Goal: Information Seeking & Learning: Learn about a topic

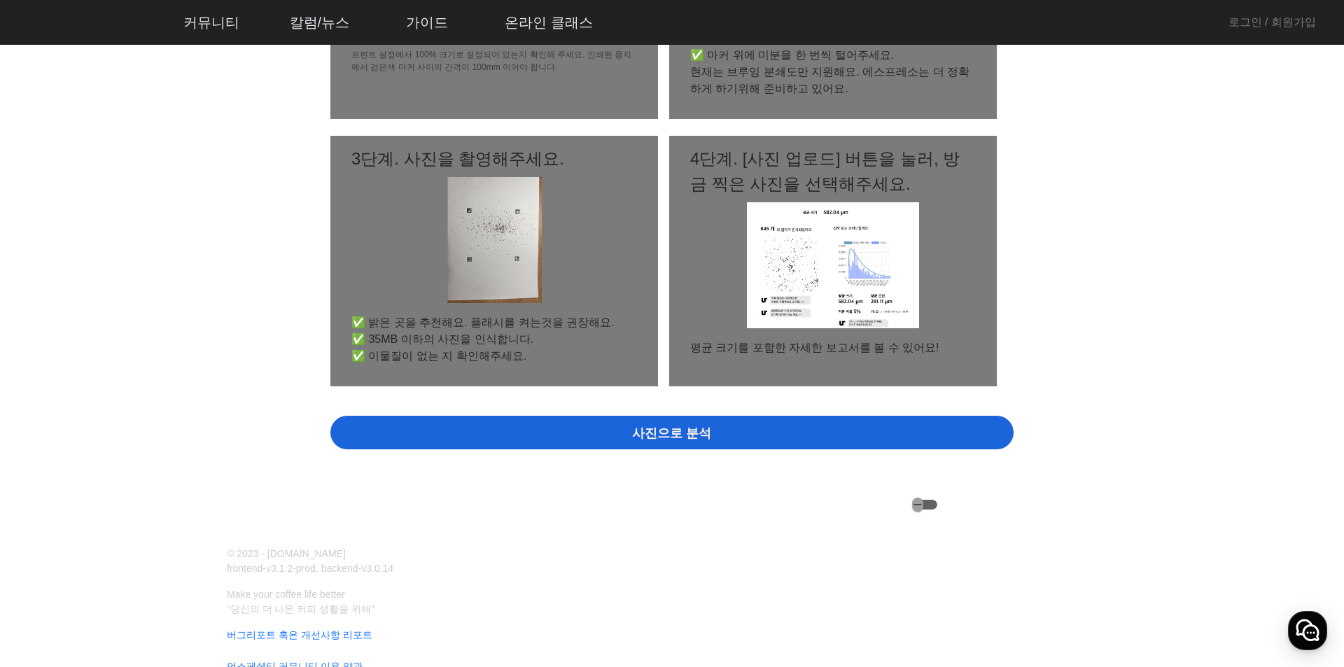
scroll to position [429, 0]
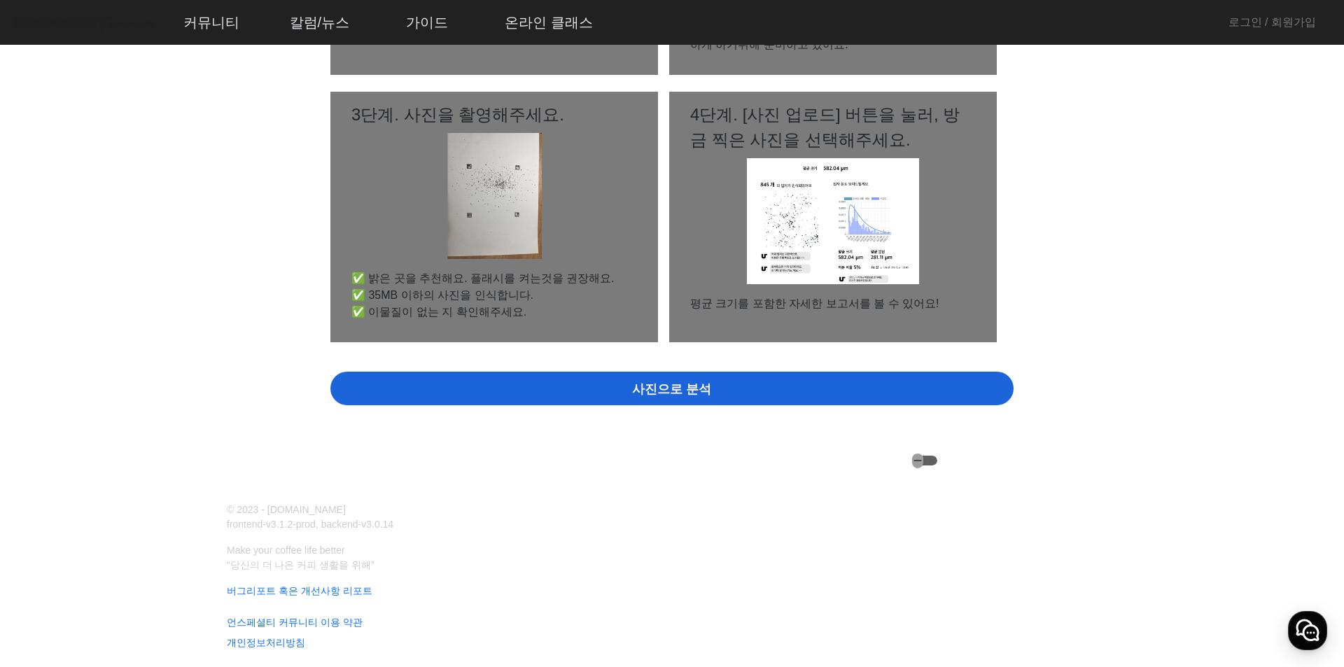
click at [535, 388] on div "사진으로 분석" at bounding box center [671, 389] width 683 height 34
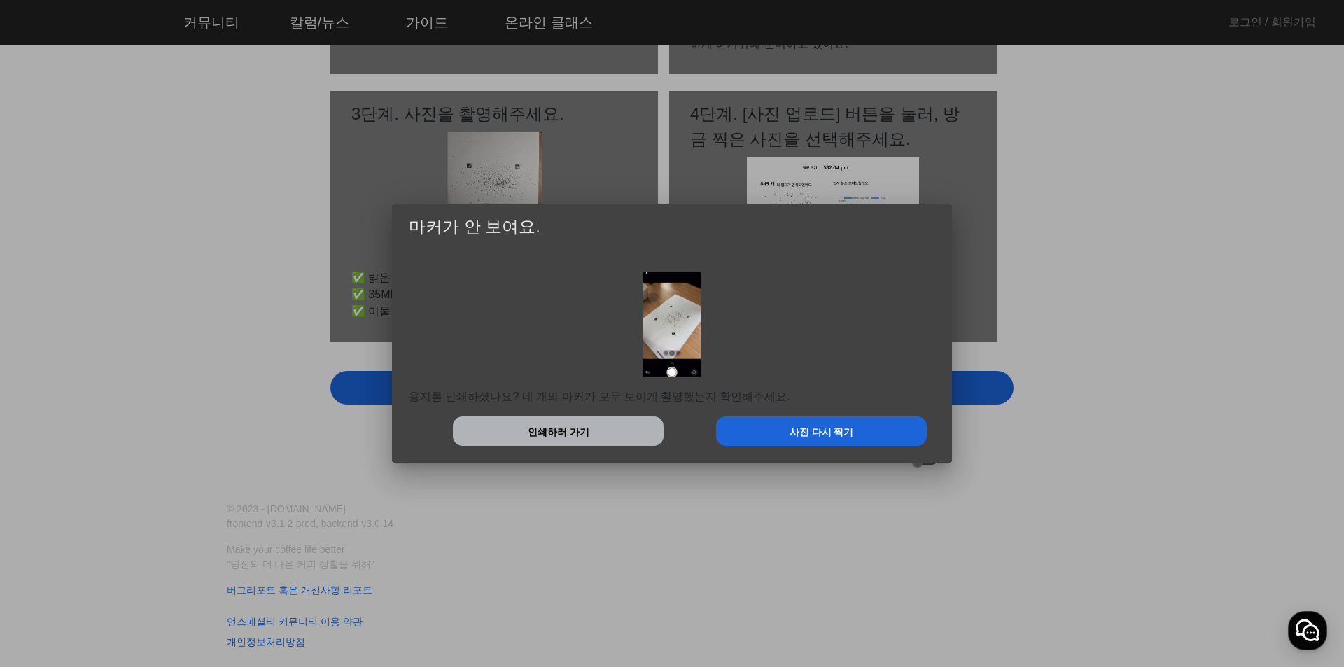
scroll to position [0, 0]
click at [665, 336] on img at bounding box center [671, 324] width 57 height 105
click at [1165, 339] on div at bounding box center [672, 333] width 1344 height 667
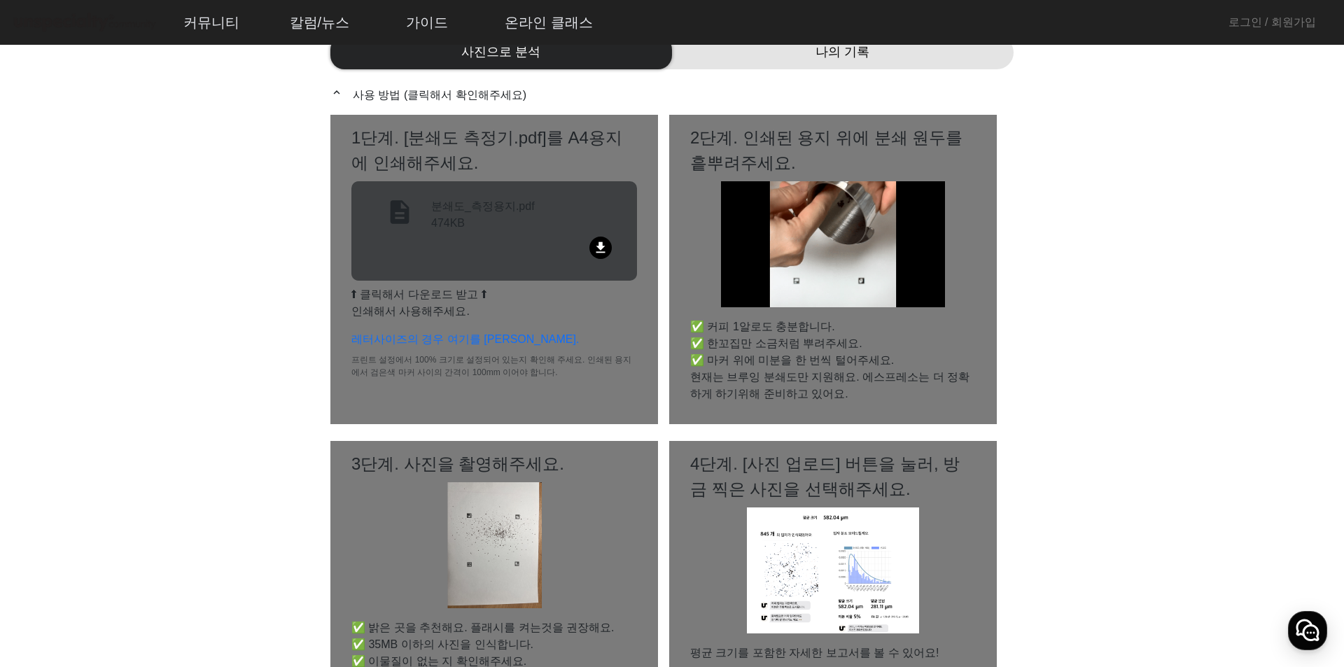
scroll to position [429, 0]
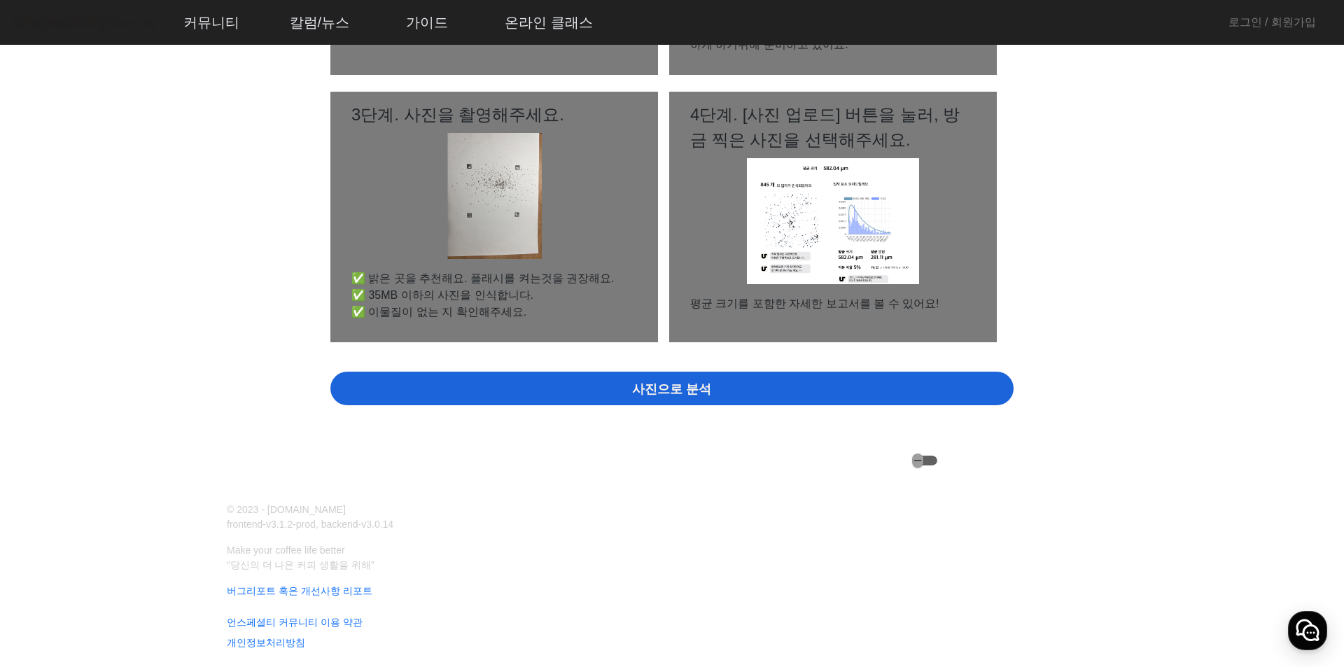
click at [661, 396] on span "사진으로 분석" at bounding box center [671, 389] width 79 height 19
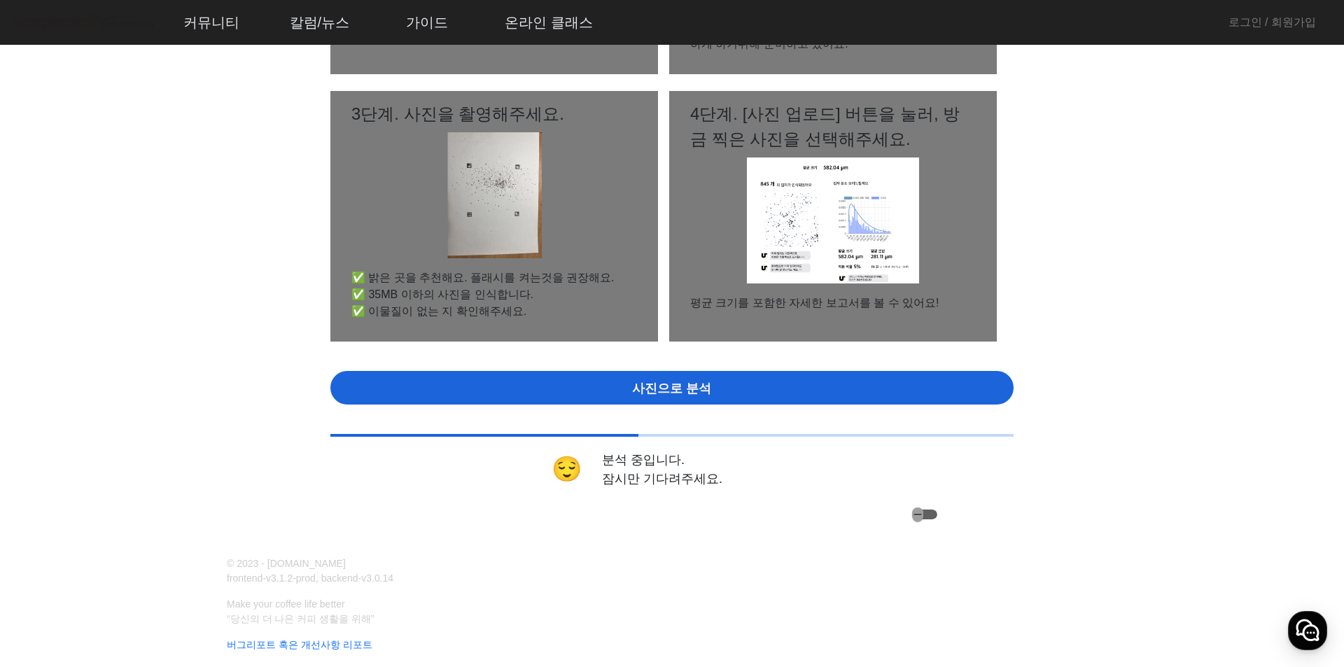
scroll to position [0, 0]
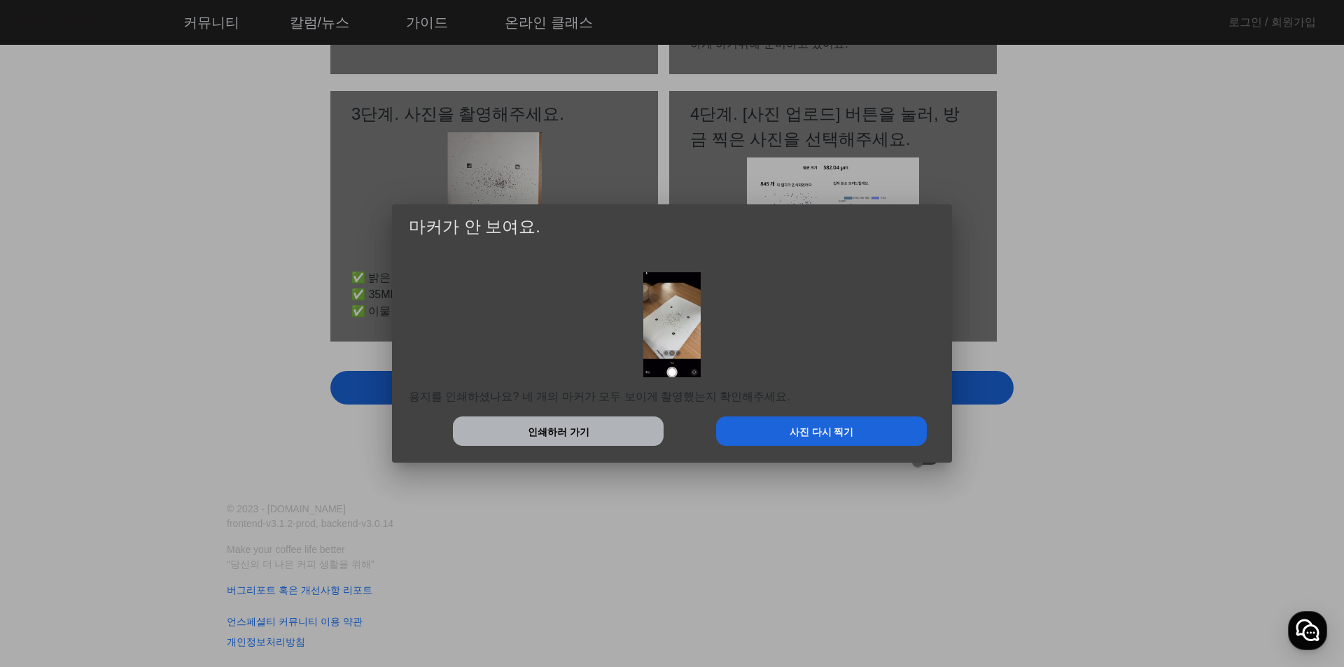
click at [813, 512] on div at bounding box center [672, 333] width 1344 height 667
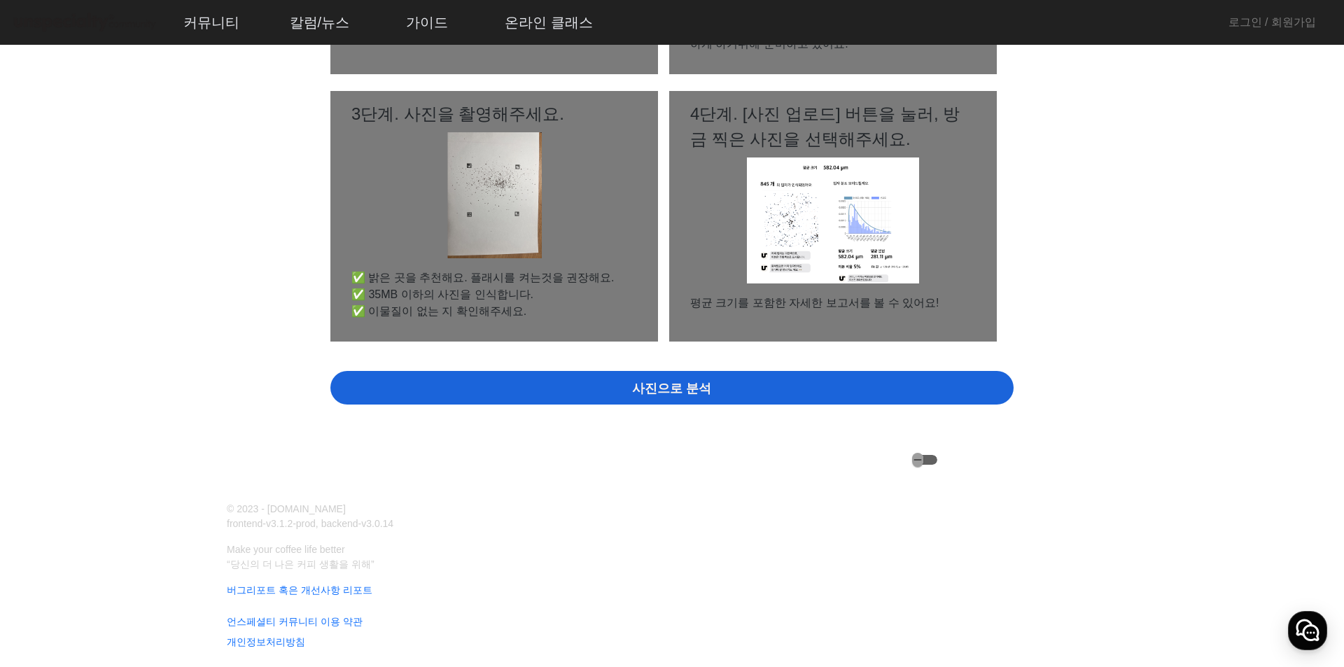
scroll to position [429, 0]
click at [571, 391] on div "사진으로 분석" at bounding box center [671, 389] width 683 height 34
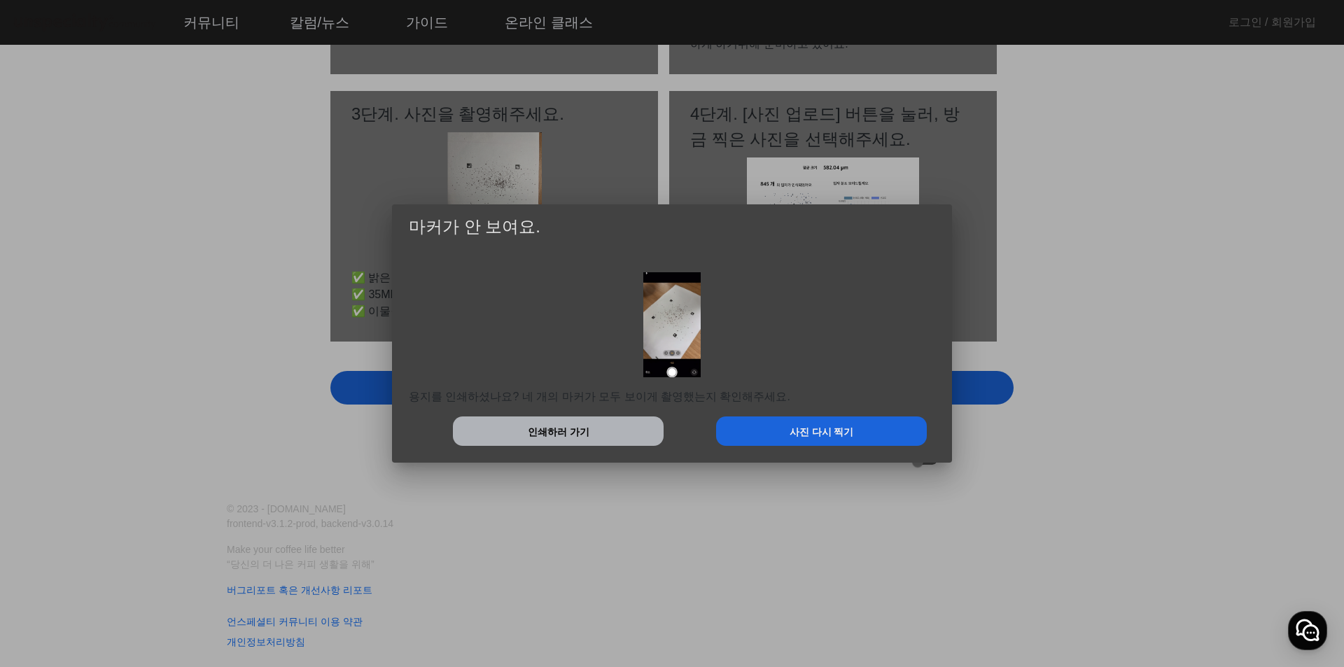
scroll to position [0, 0]
click at [487, 178] on div at bounding box center [672, 333] width 1344 height 667
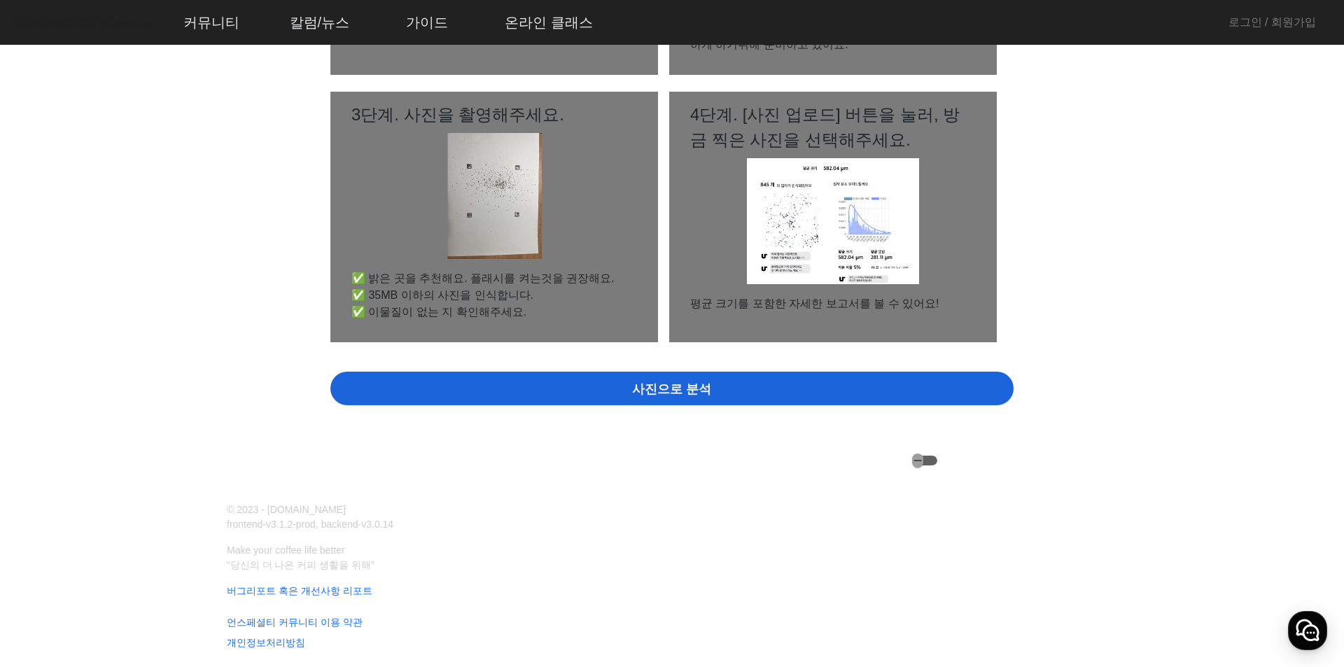
click at [493, 188] on img at bounding box center [494, 196] width 94 height 126
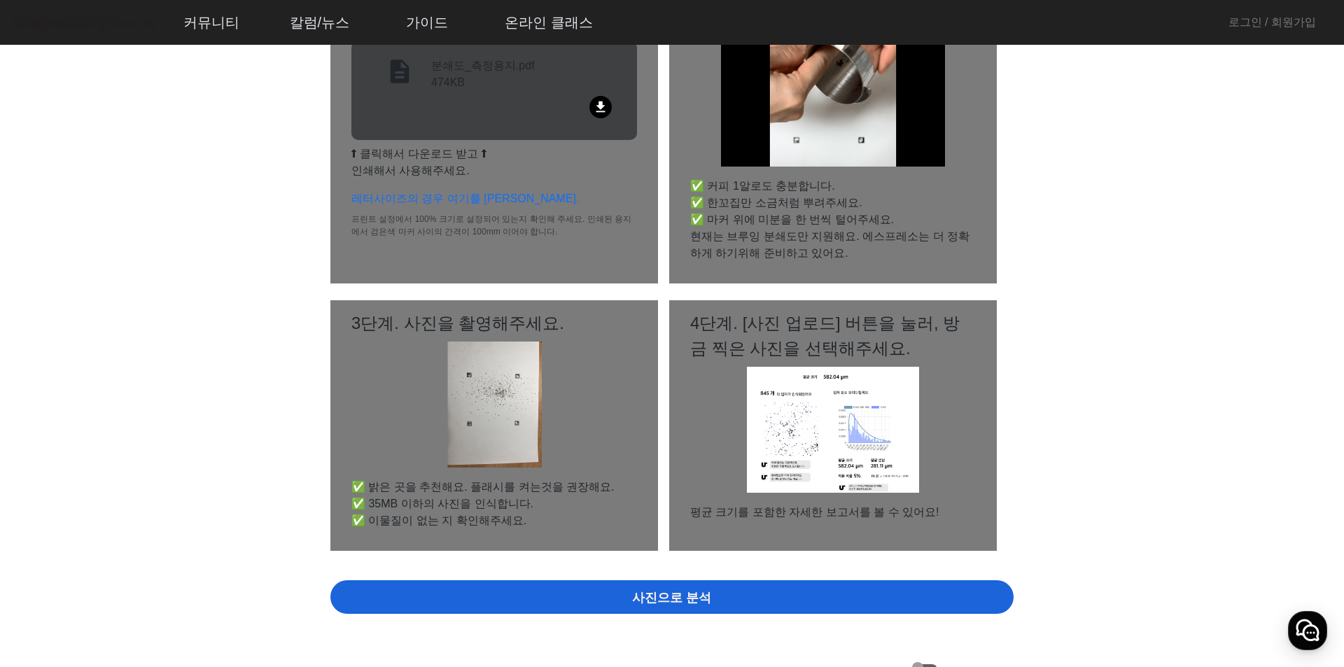
scroll to position [350, 0]
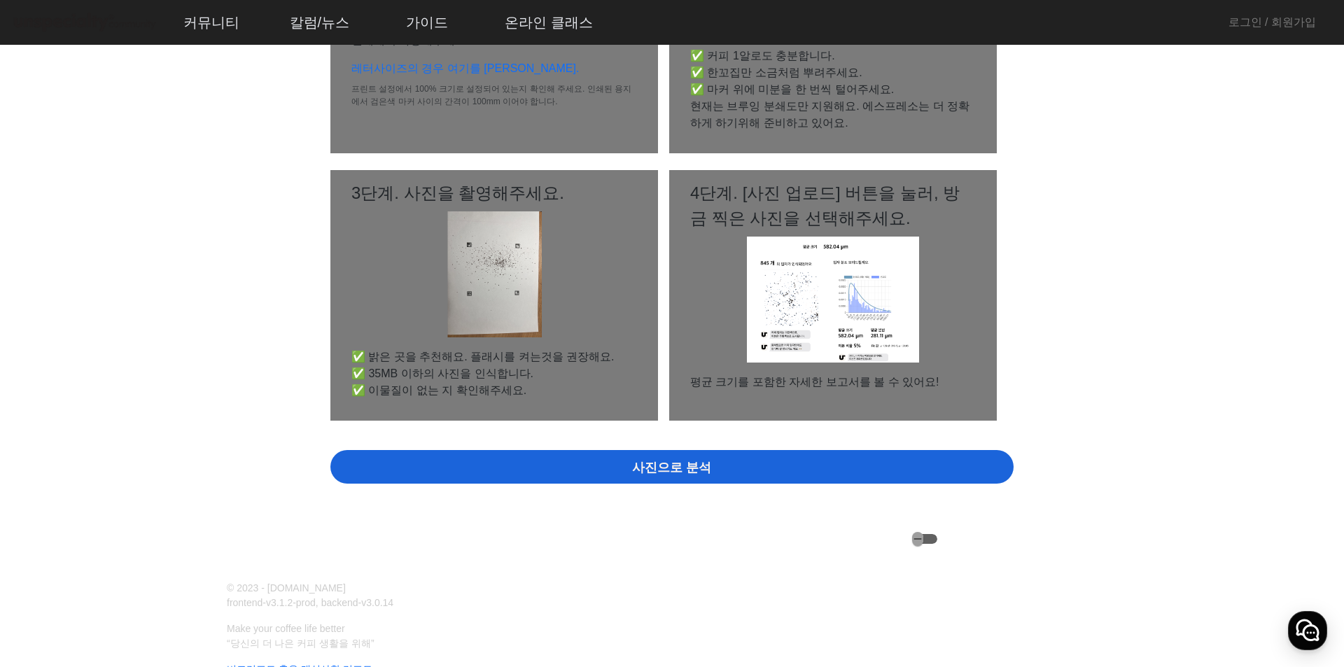
click at [1254, 502] on app-grind-compass "사진으로 분석 나의 기록 expand_less 사용 방법 (클릭해서 확인해주세요) 1단계. [분쇄도 측정기.pdf]를 A4용지에 인쇄해주세요.…" at bounding box center [672, 147] width 1310 height 799
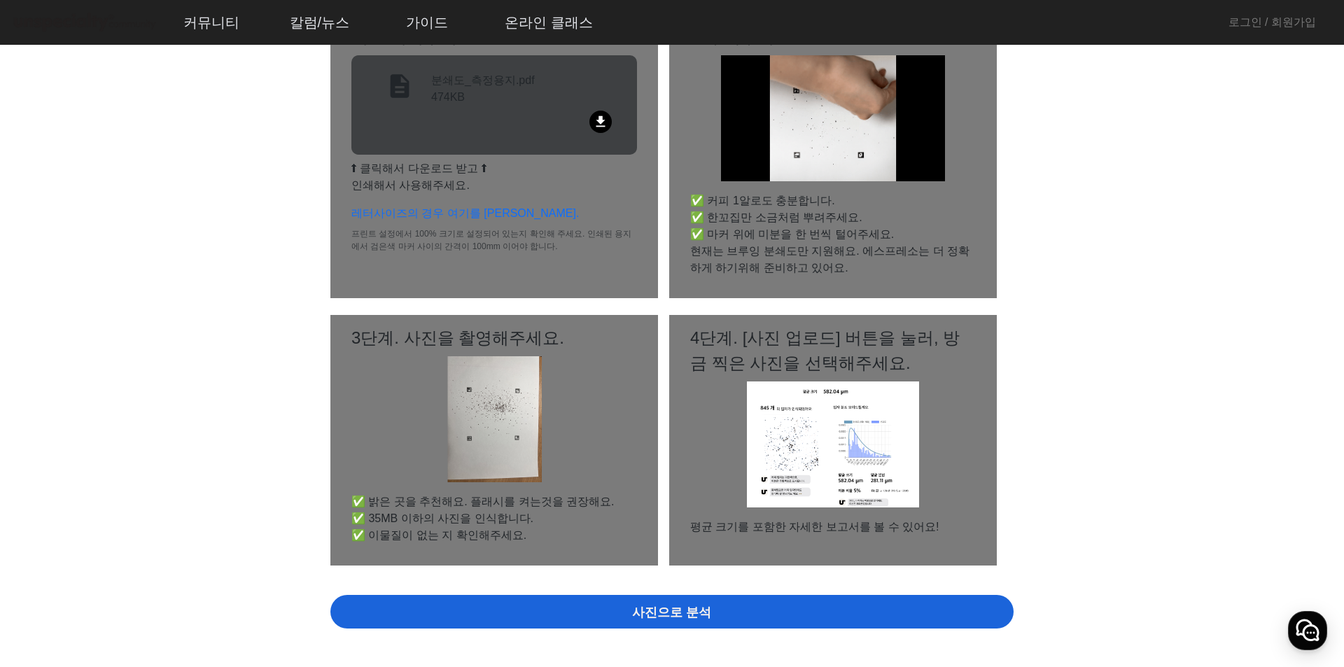
scroll to position [429, 0]
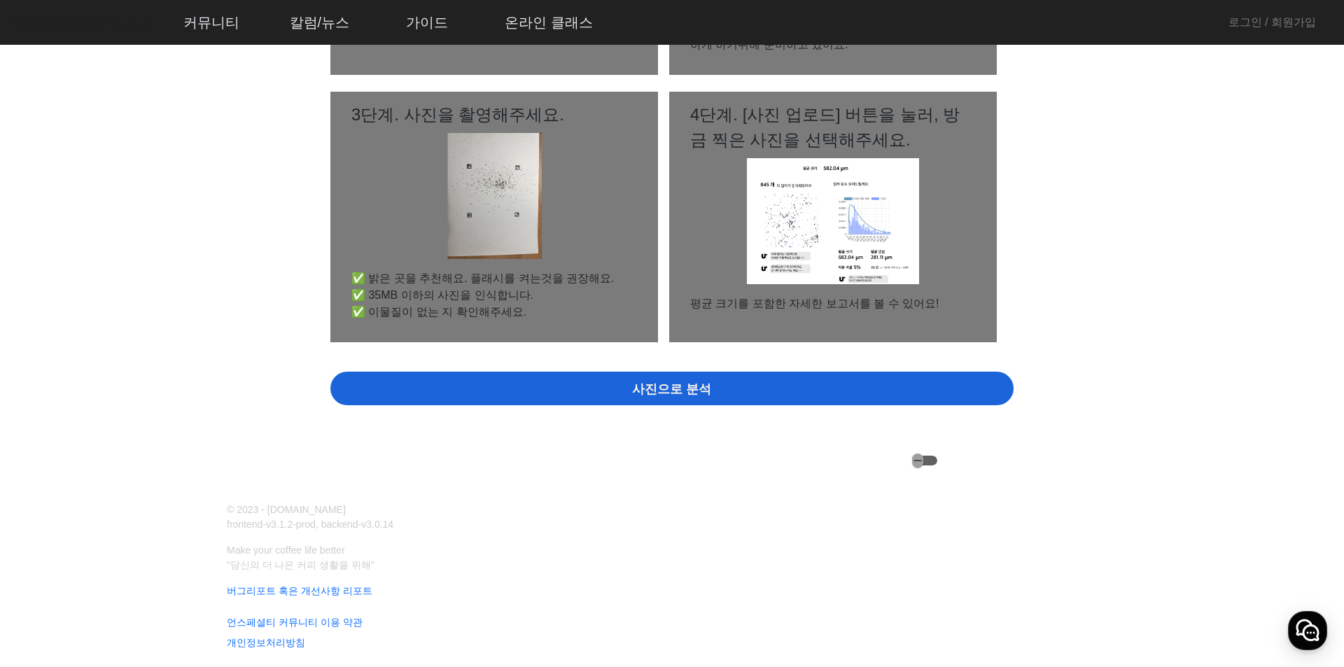
click at [638, 397] on span "사진으로 분석" at bounding box center [671, 389] width 79 height 19
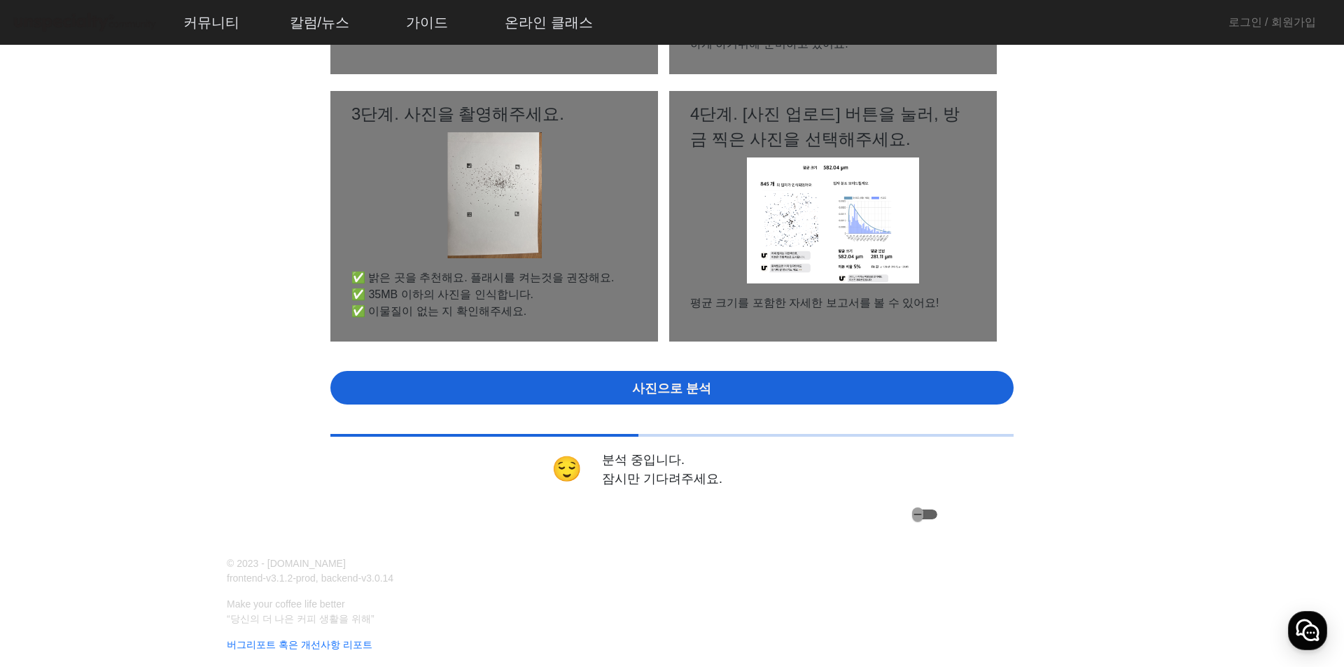
scroll to position [0, 0]
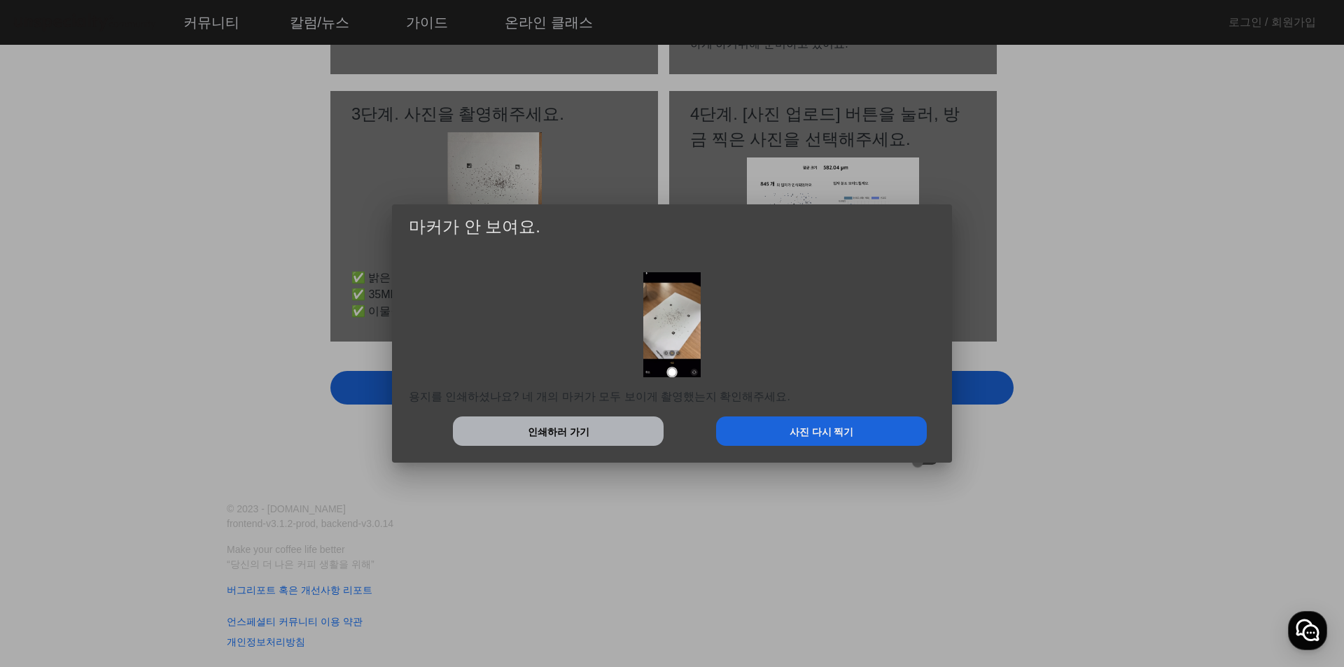
click at [1088, 377] on div at bounding box center [672, 333] width 1344 height 667
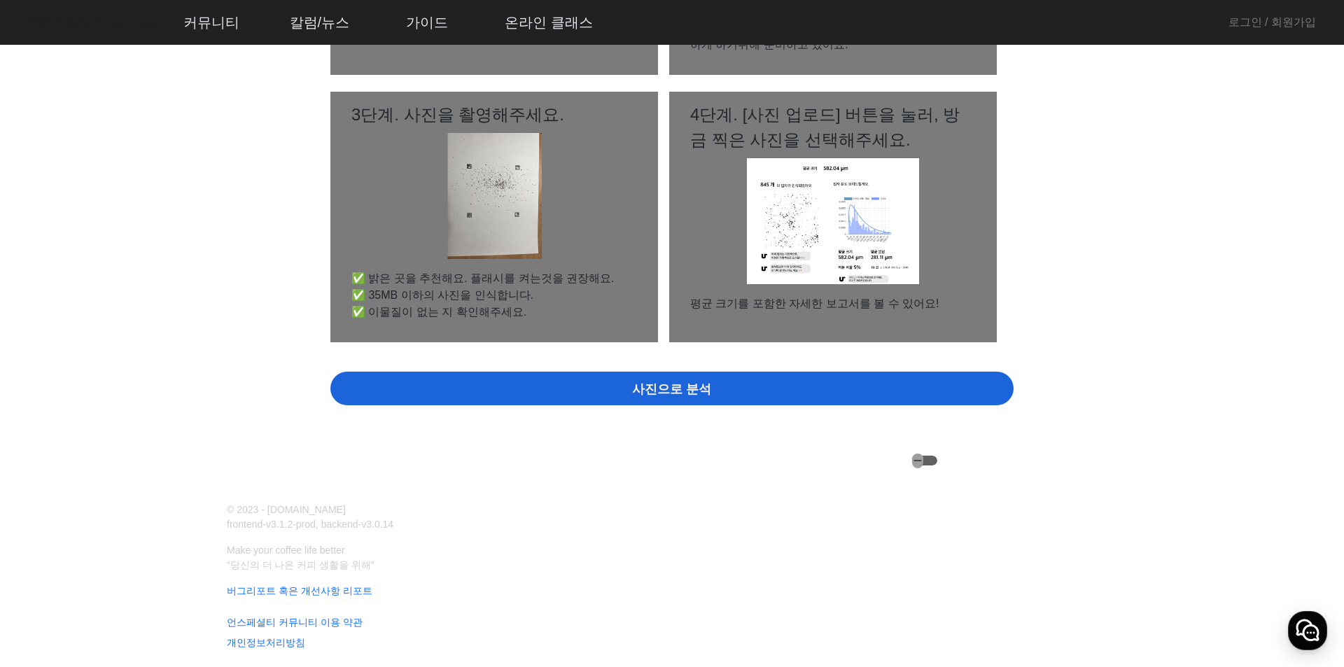
click at [687, 377] on div "사진으로 분석" at bounding box center [671, 389] width 683 height 34
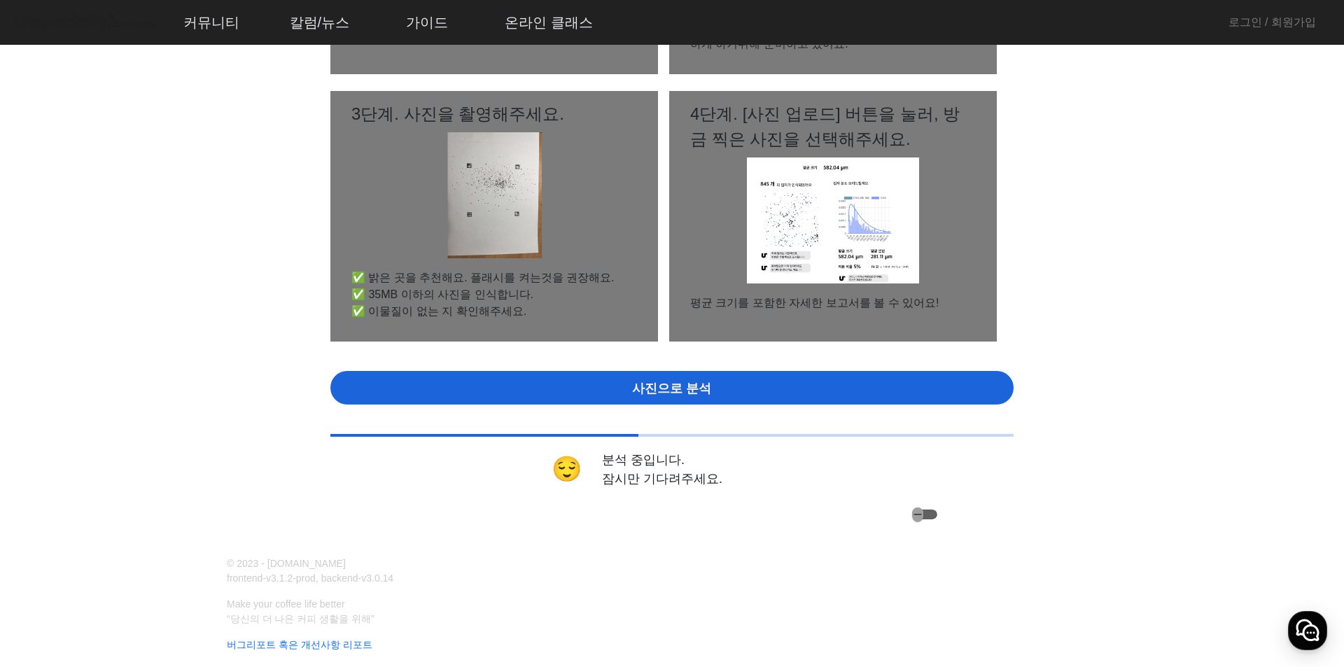
scroll to position [0, 0]
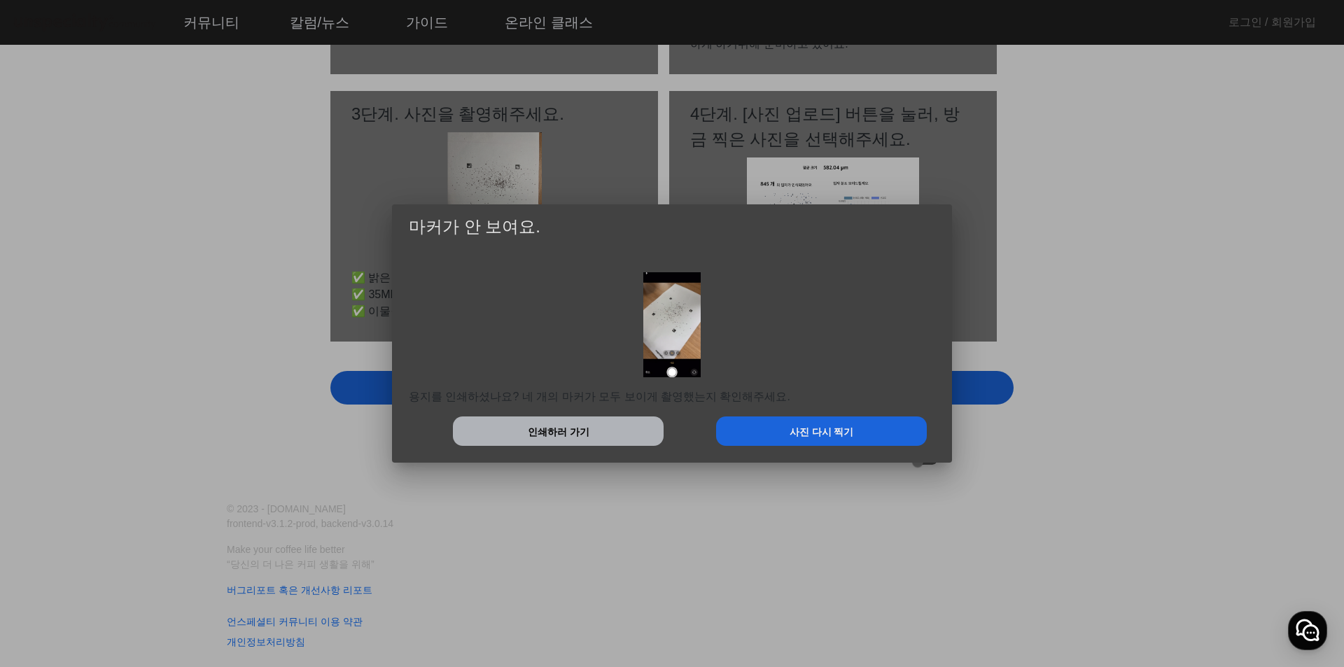
click at [734, 657] on div at bounding box center [672, 333] width 1344 height 667
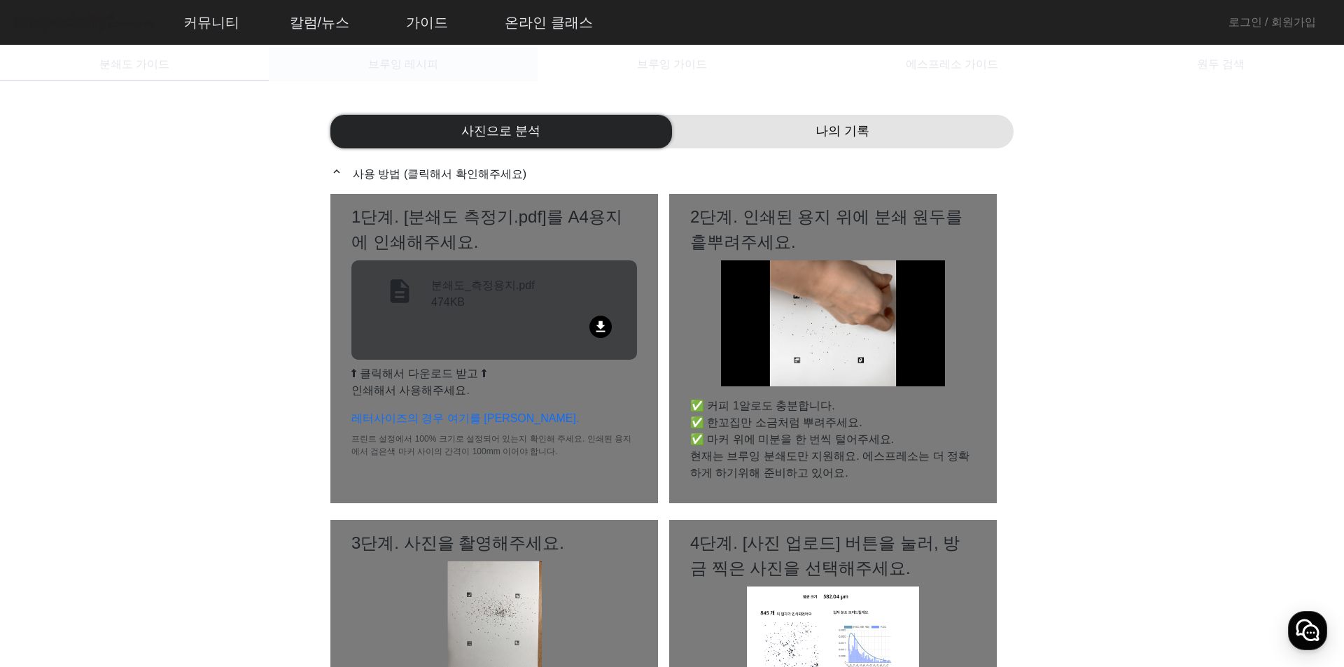
click at [461, 55] on div "브루잉 레시피" at bounding box center [403, 65] width 269 height 34
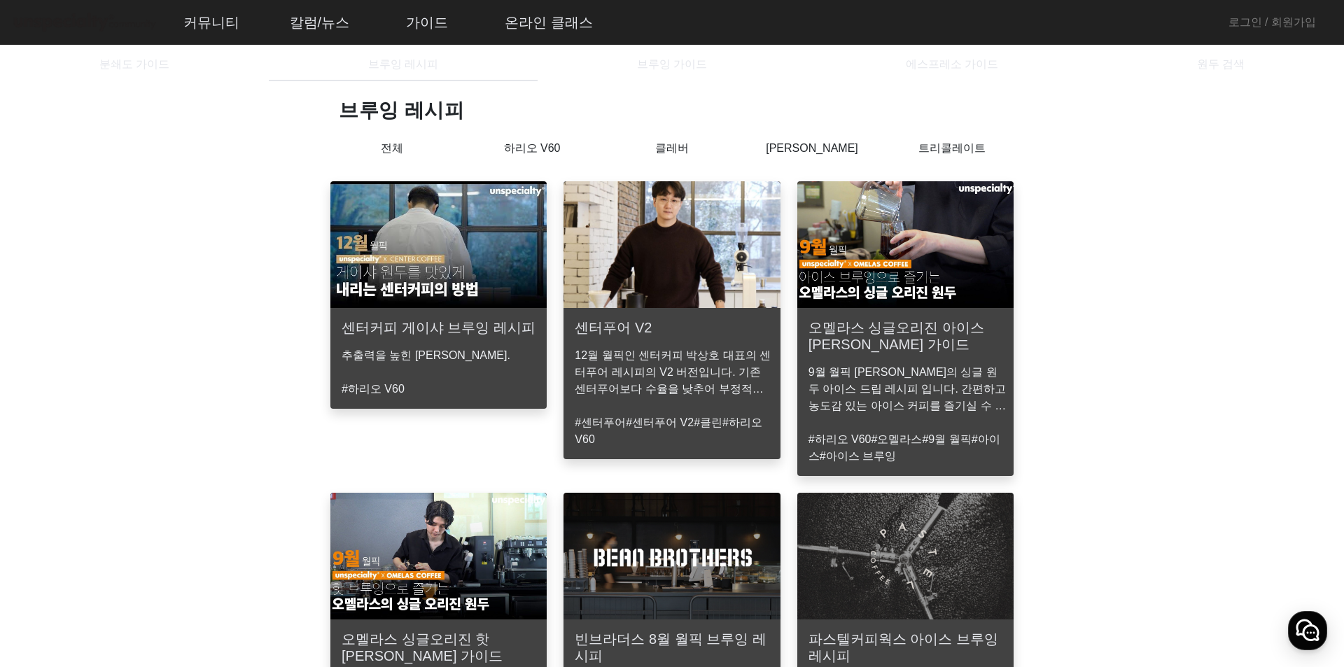
click at [540, 143] on p "하리오 V60" at bounding box center [532, 148] width 140 height 17
click at [799, 152] on p "[PERSON_NAME]" at bounding box center [812, 148] width 140 height 17
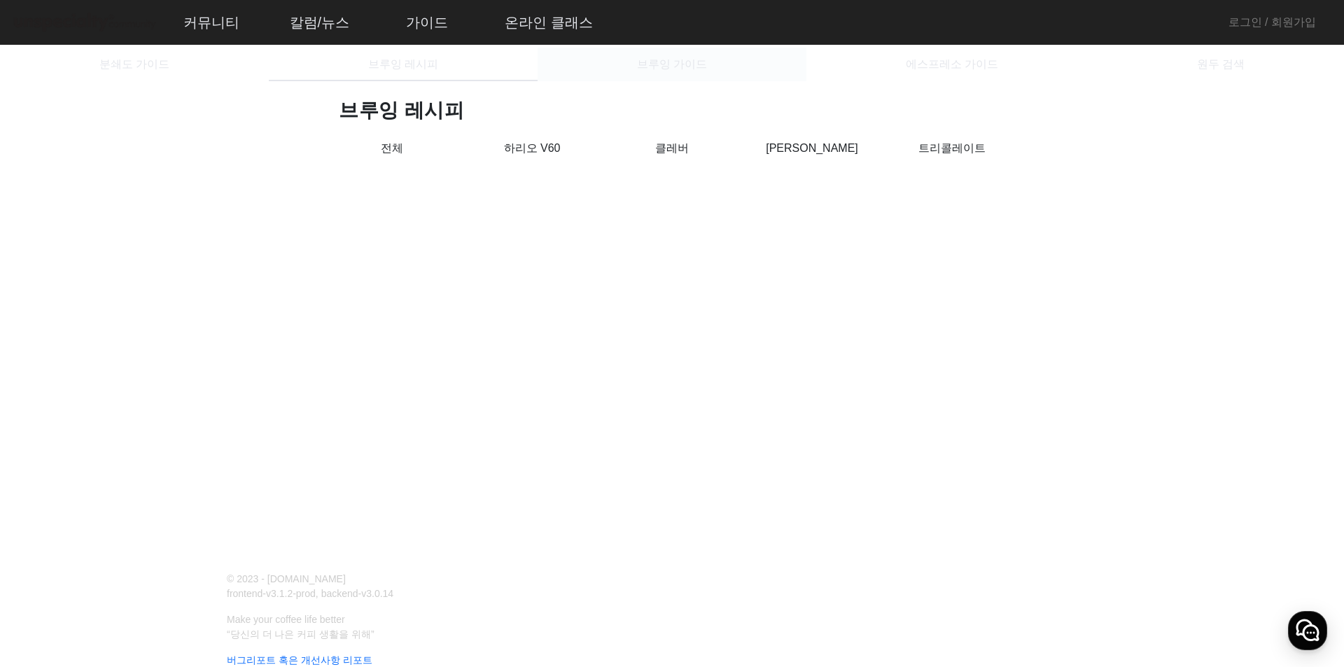
click at [675, 69] on span "브루잉 가이드" at bounding box center [672, 64] width 70 height 11
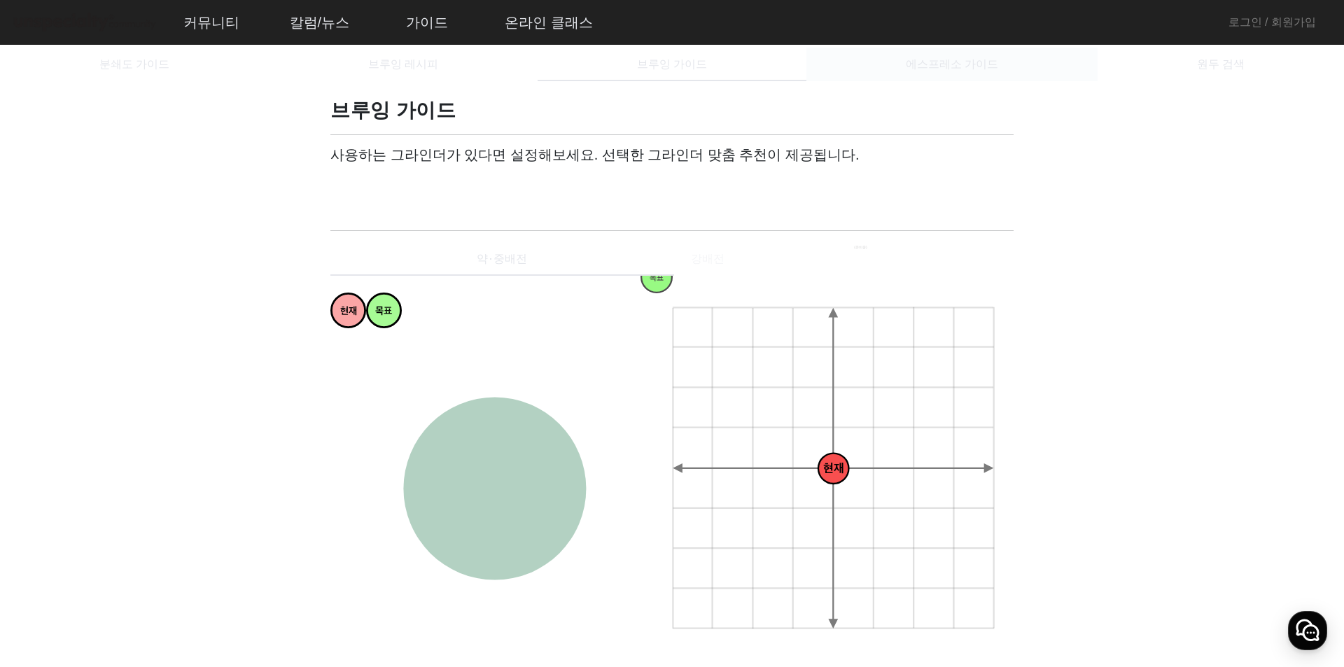
click at [919, 59] on span "에스프레소 가이드" at bounding box center [952, 64] width 92 height 11
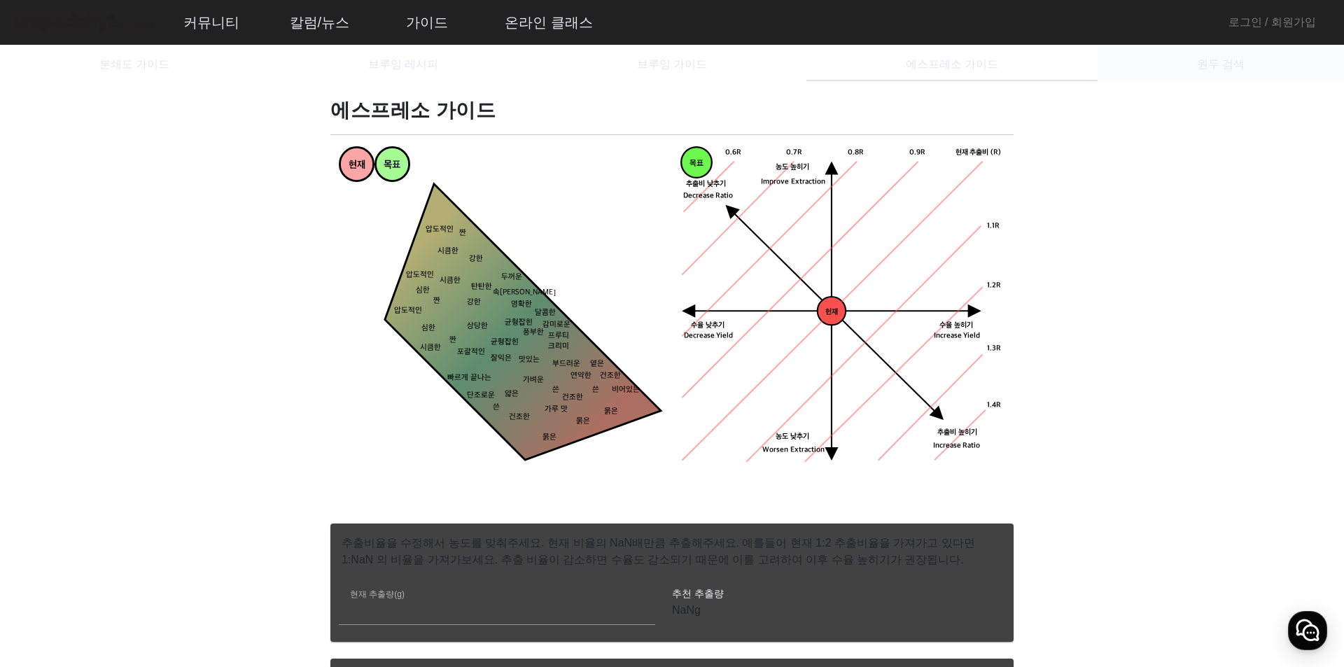
click at [1220, 75] on span "원두 검색" at bounding box center [1221, 65] width 48 height 34
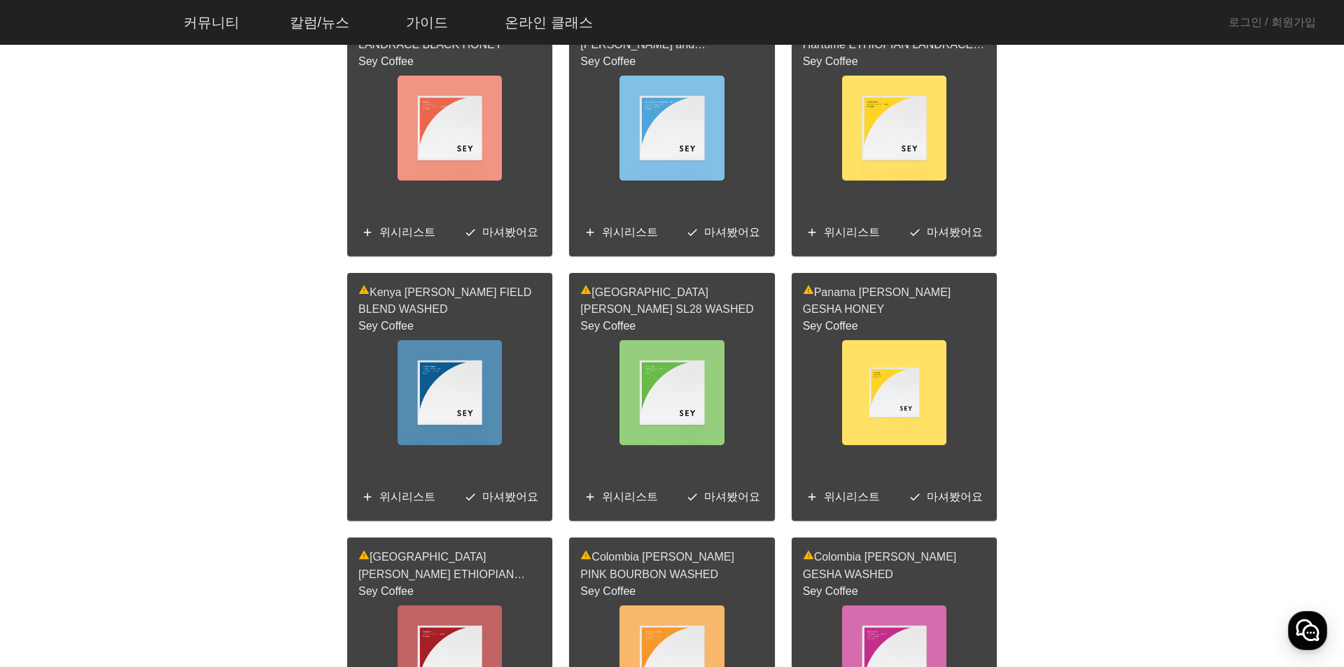
click at [713, 173] on img at bounding box center [671, 128] width 104 height 105
